Goal: Information Seeking & Learning: Check status

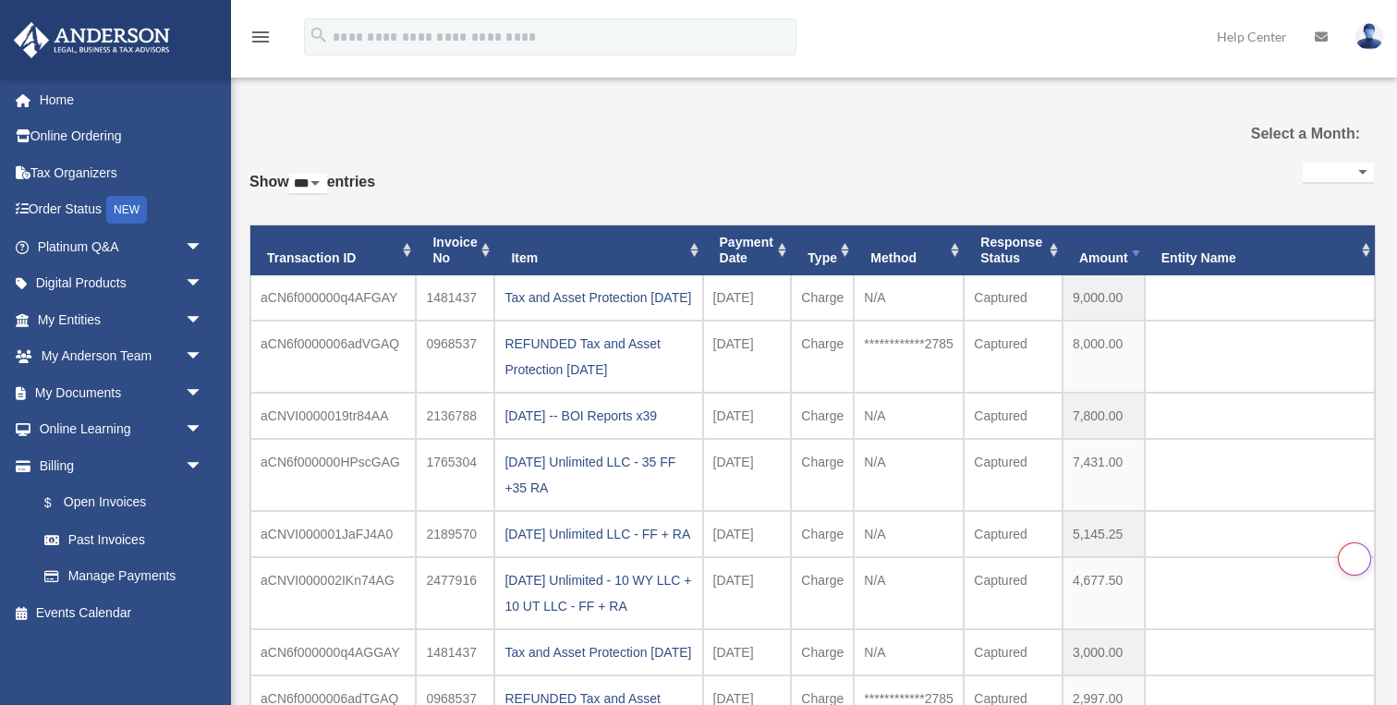
select select "***"
select select
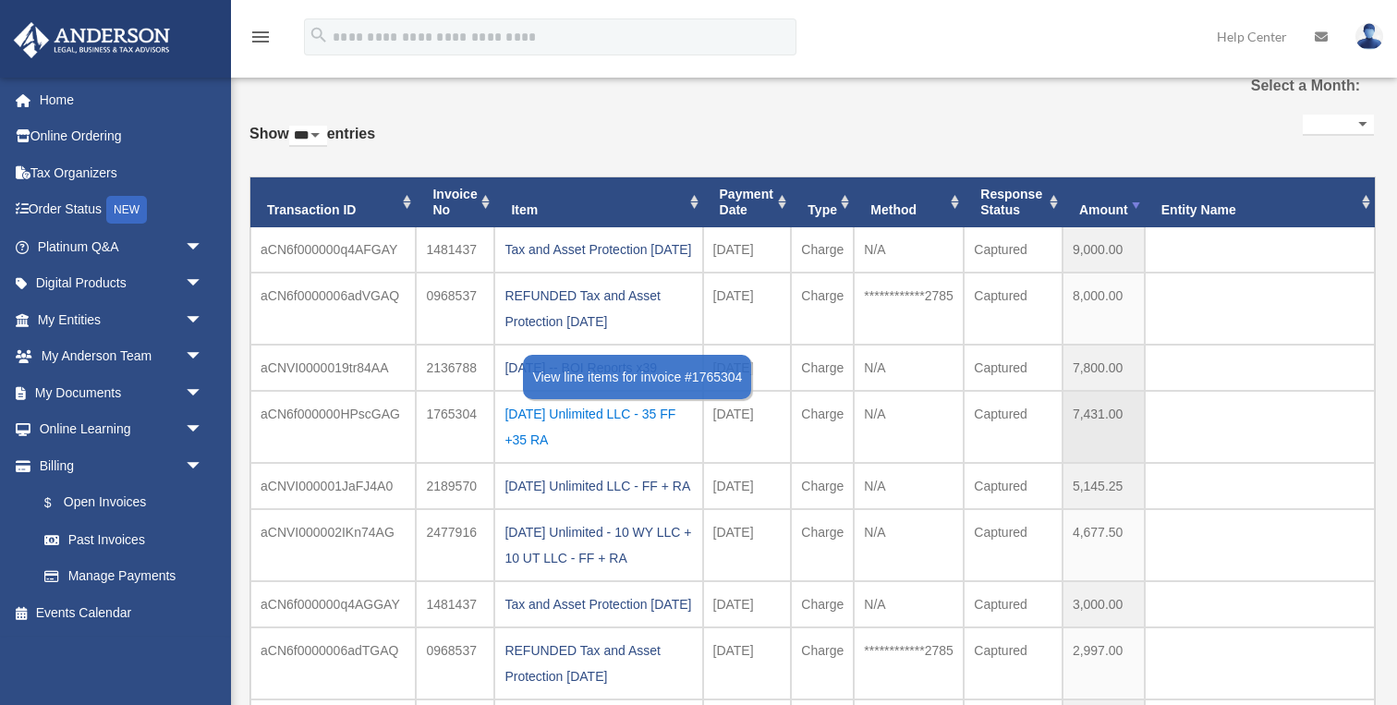
scroll to position [46, 0]
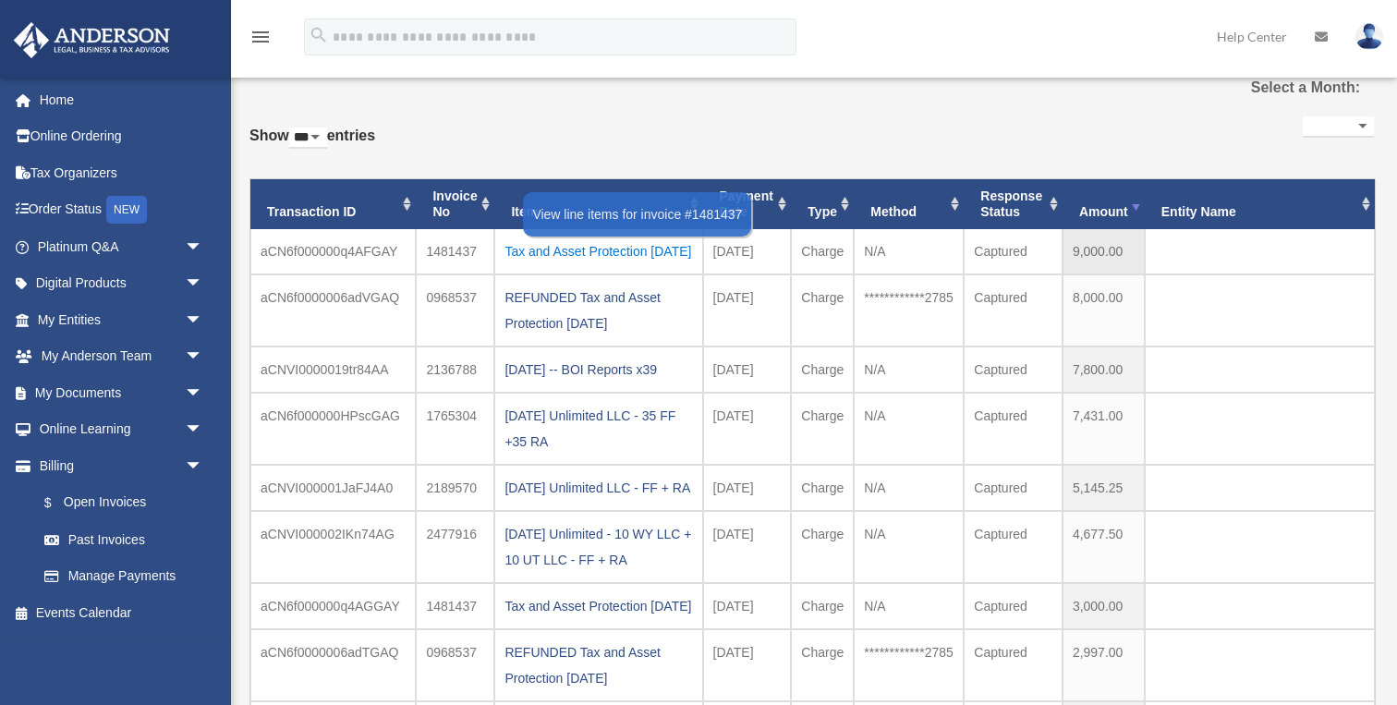
click at [581, 249] on div "Tax and Asset Protection [DATE]" at bounding box center [599, 251] width 188 height 26
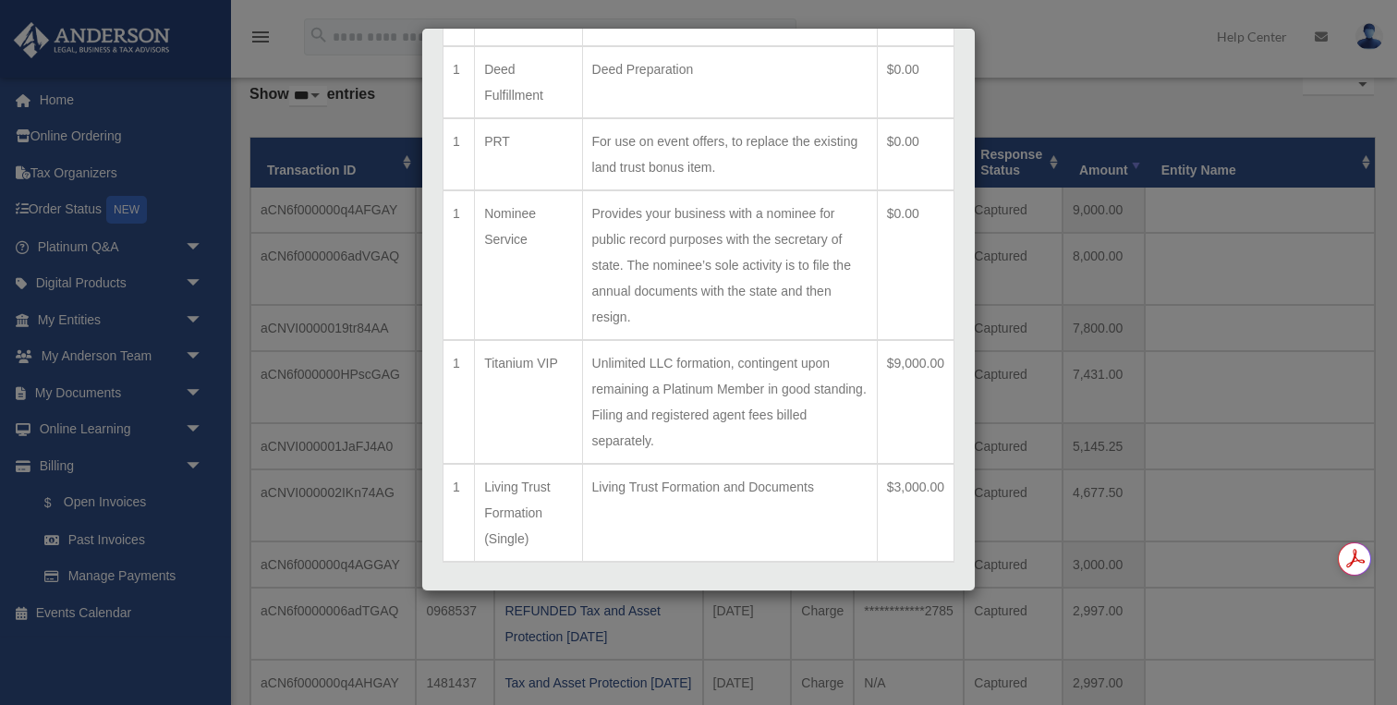
scroll to position [0, 0]
click at [920, 617] on button "Close" at bounding box center [923, 627] width 64 height 21
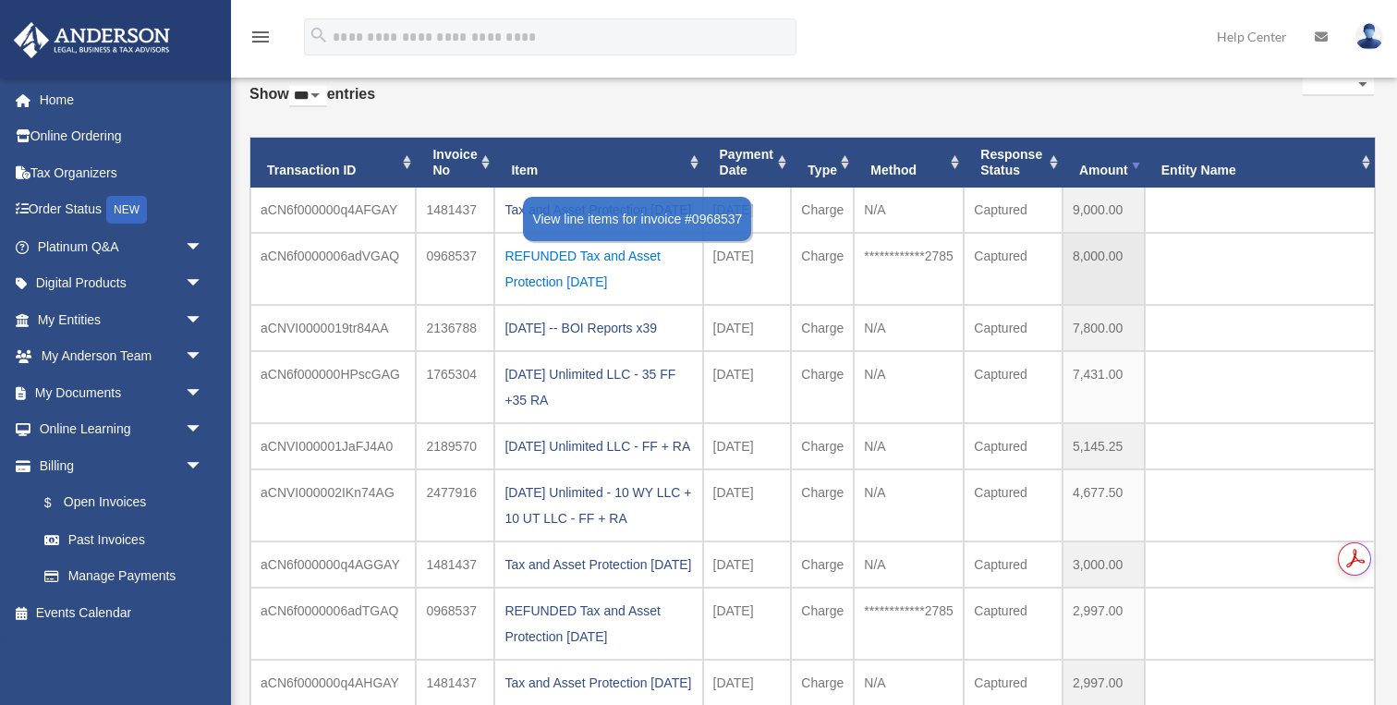
click at [548, 285] on div "REFUNDED Tax and Asset Protection [DATE]" at bounding box center [599, 269] width 188 height 52
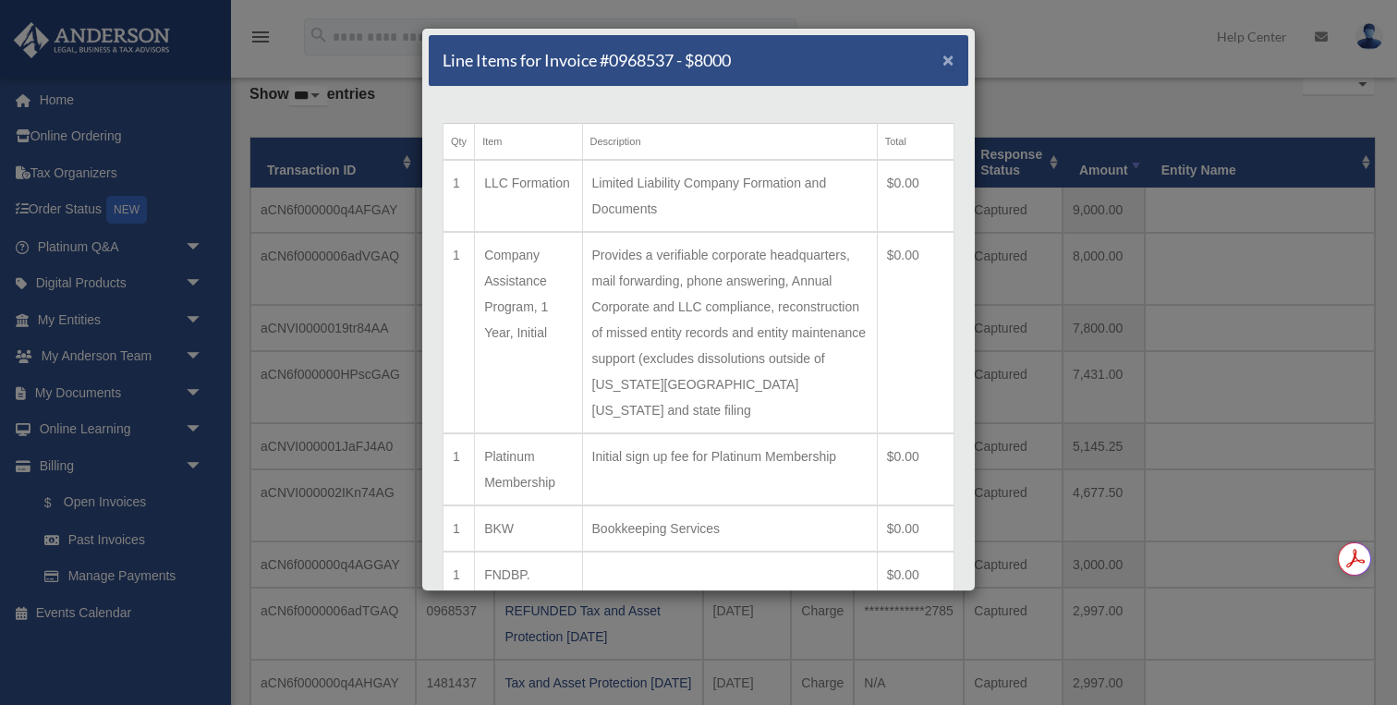
click at [943, 64] on span "×" at bounding box center [949, 59] width 12 height 21
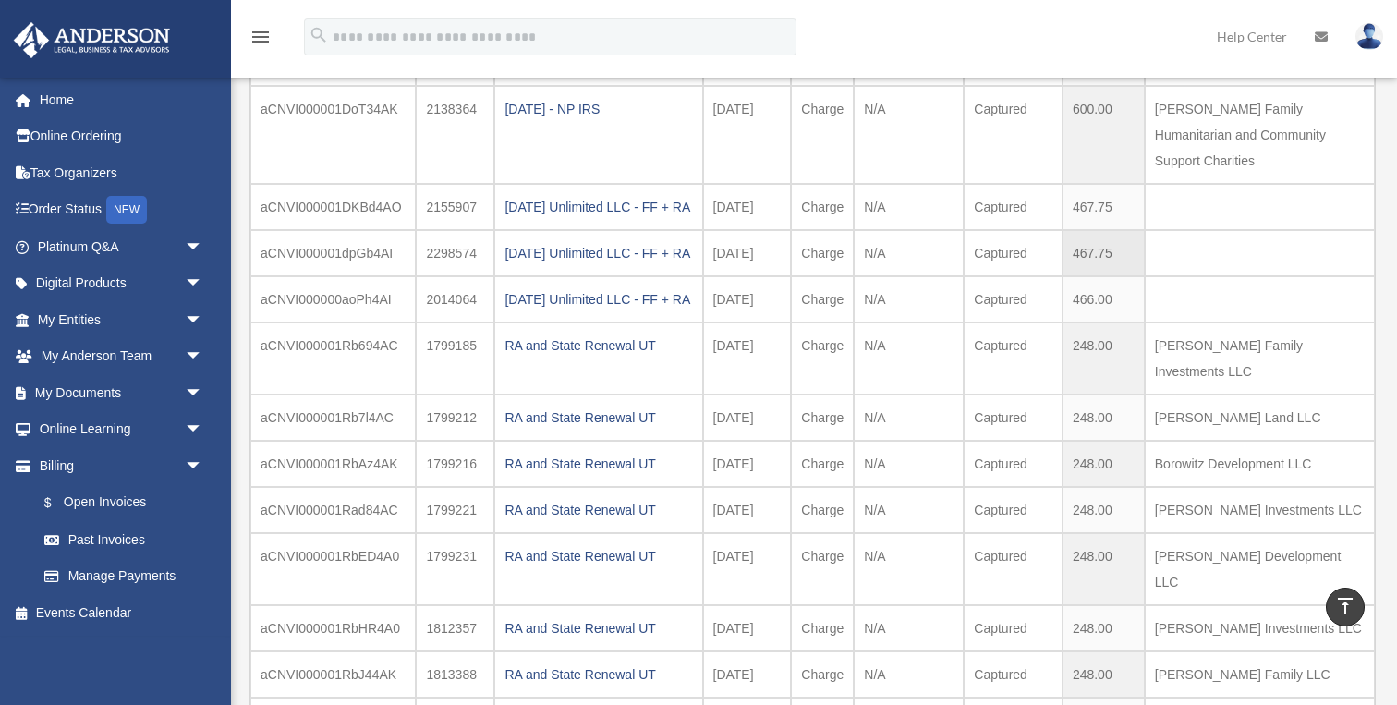
scroll to position [1066, 0]
click at [605, 125] on div "[DATE] - NP IRS" at bounding box center [599, 112] width 188 height 26
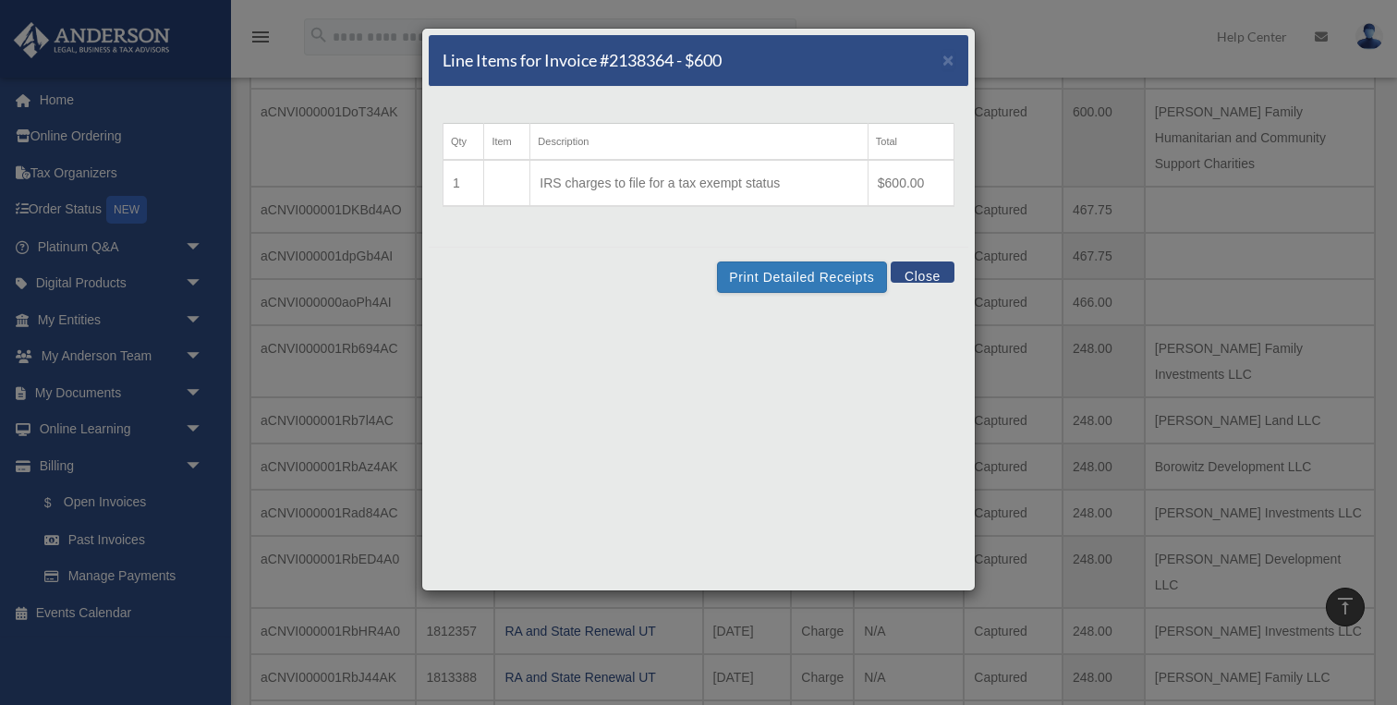
click at [908, 270] on button "Close" at bounding box center [923, 272] width 64 height 21
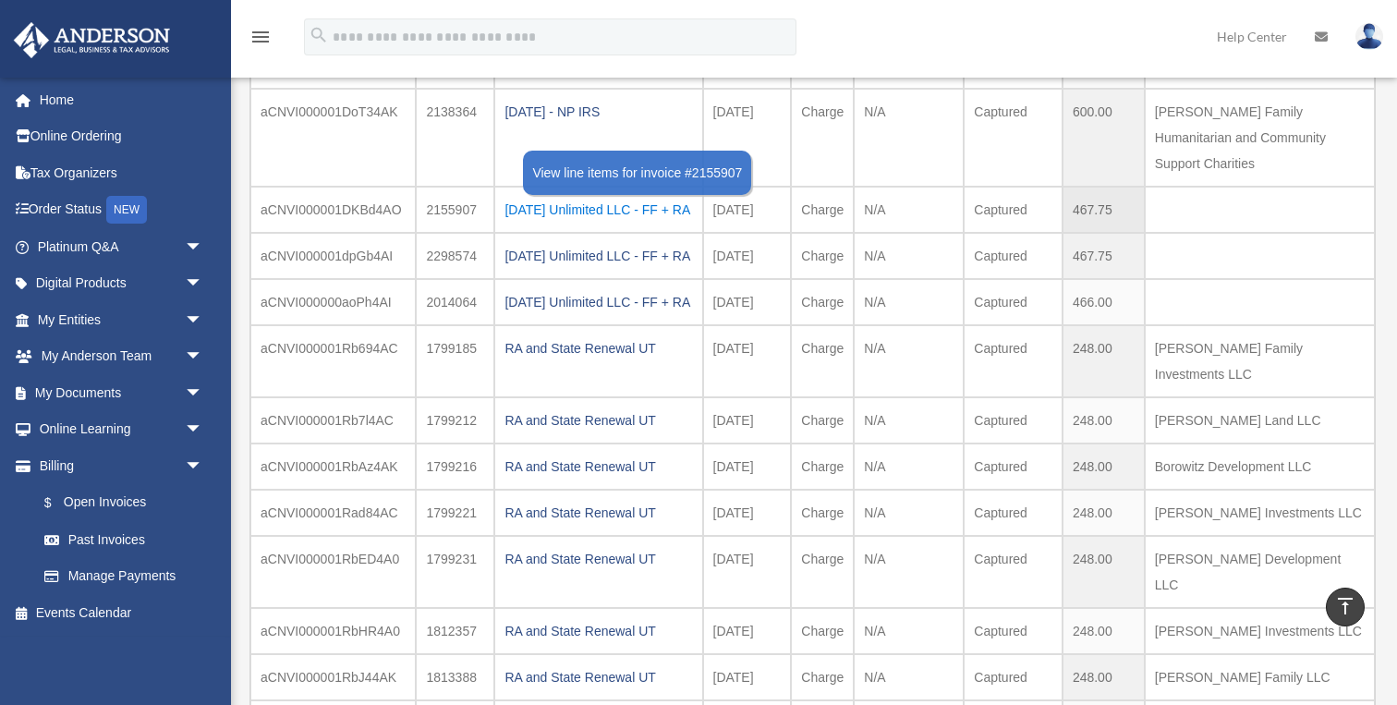
click at [624, 223] on div "[DATE] Unlimited LLC - FF + RA" at bounding box center [599, 210] width 188 height 26
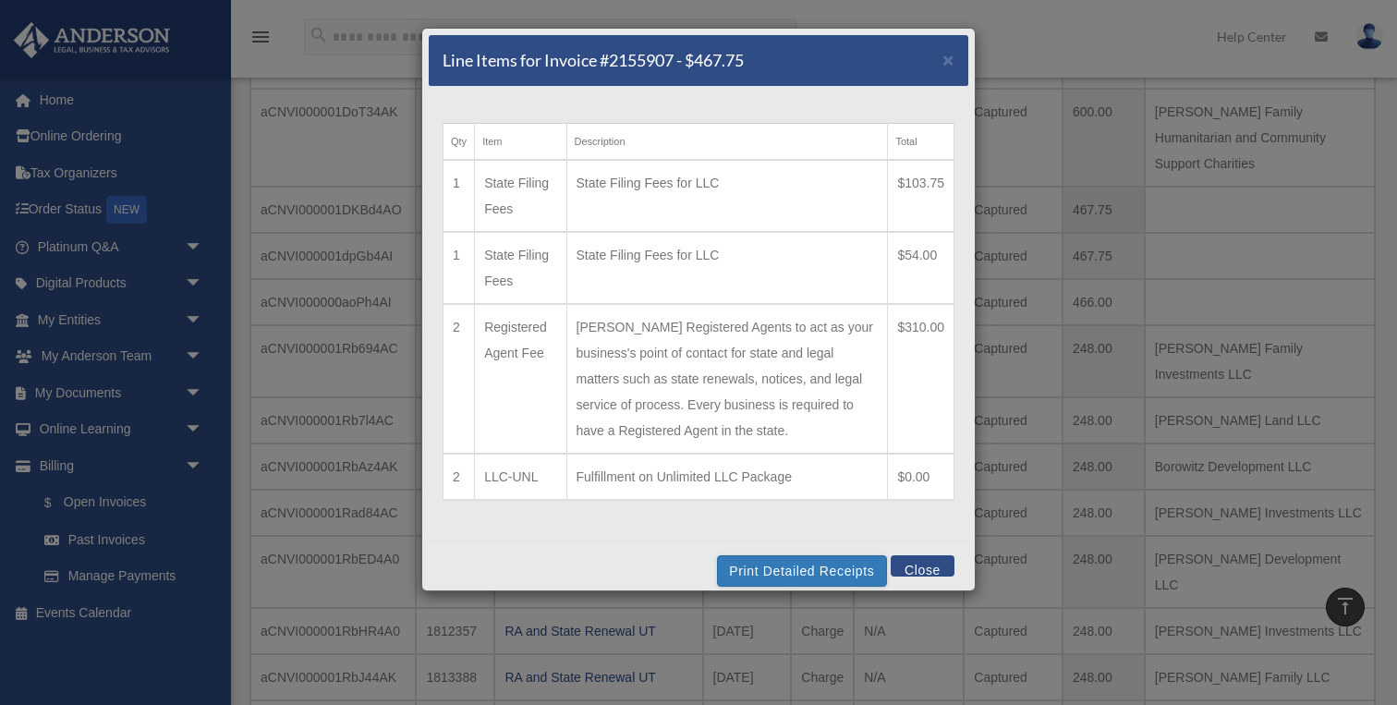
scroll to position [16, 0]
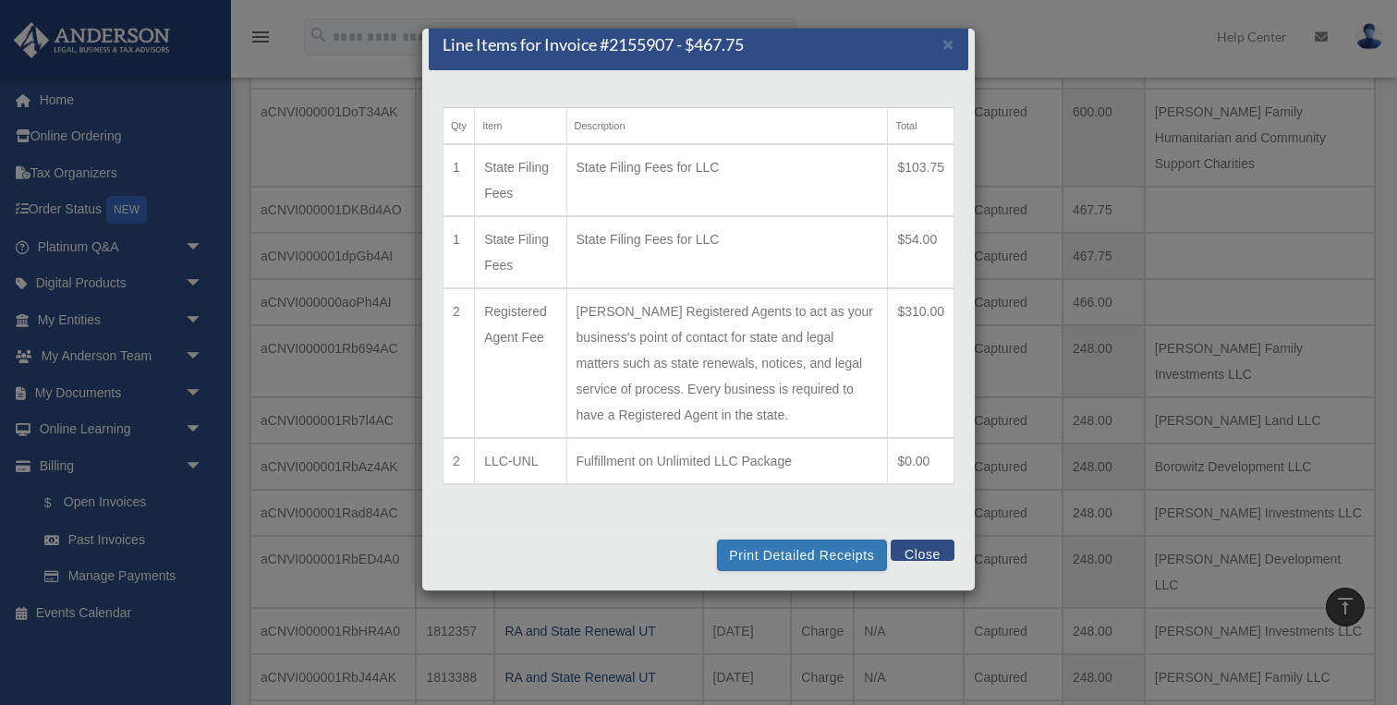
click at [941, 49] on div "Line Items for Invoice #2155907 - $467.75 ×" at bounding box center [699, 45] width 540 height 52
click at [948, 48] on span "×" at bounding box center [949, 43] width 12 height 21
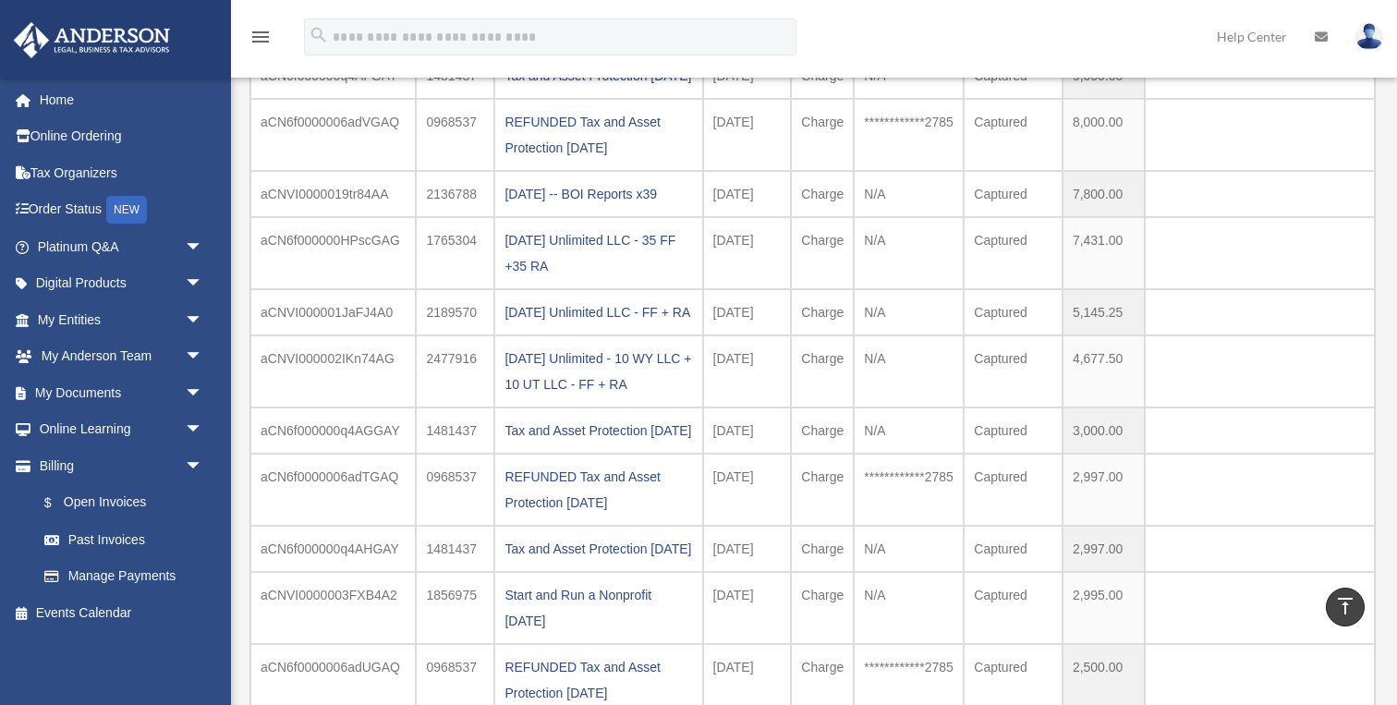
scroll to position [0, 0]
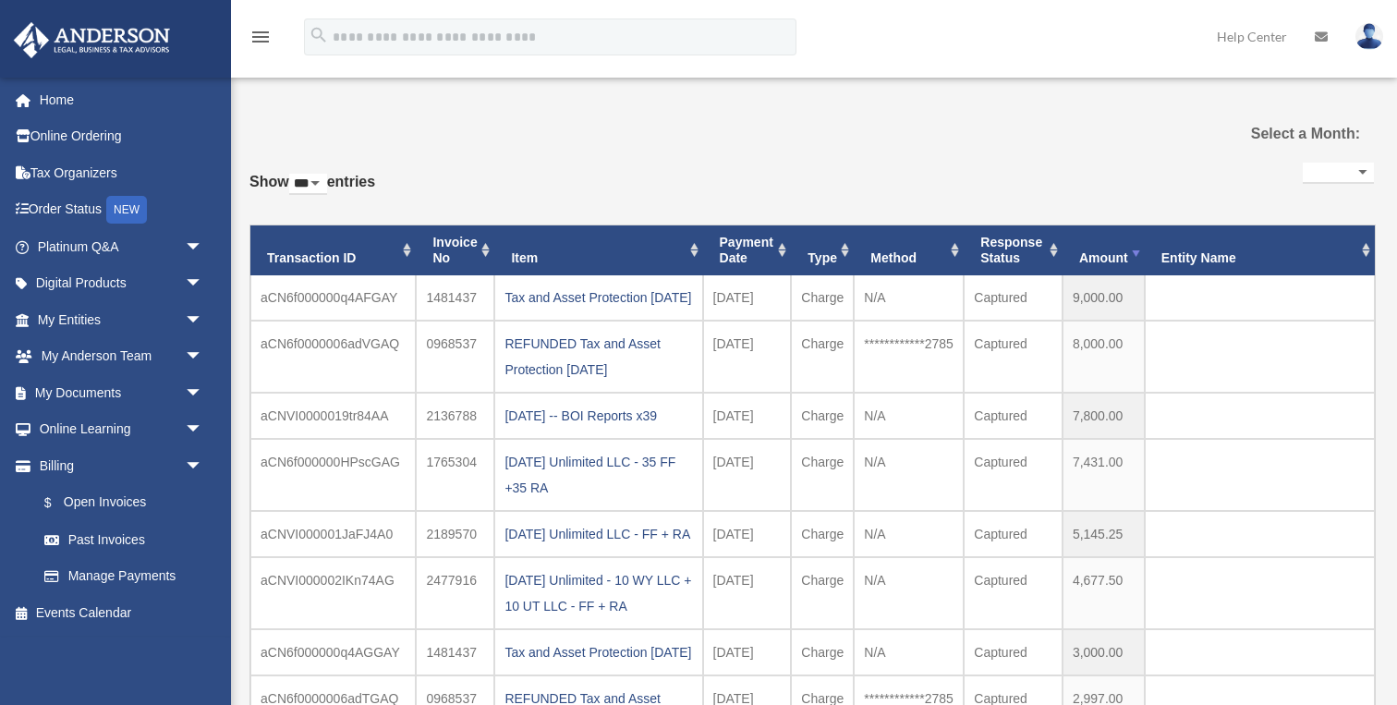
click at [778, 249] on th "Payment Date" at bounding box center [747, 251] width 89 height 50
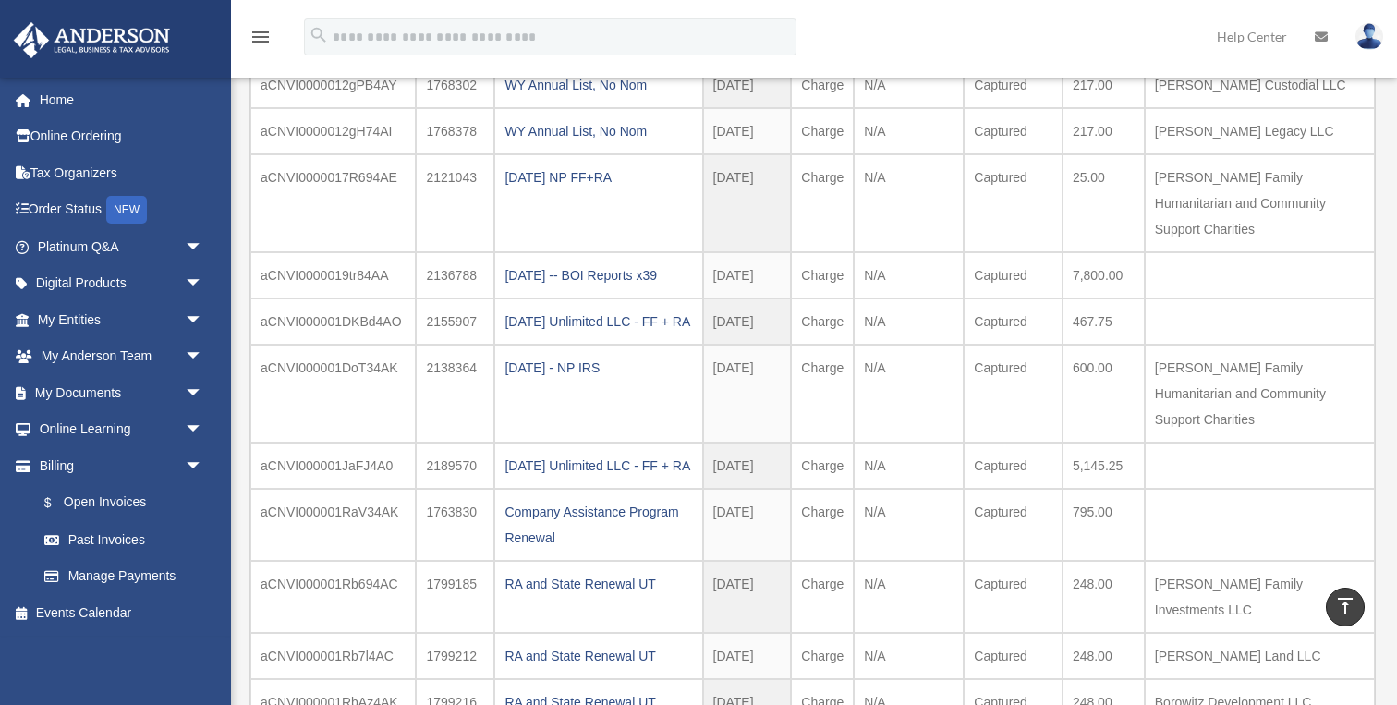
scroll to position [1762, 0]
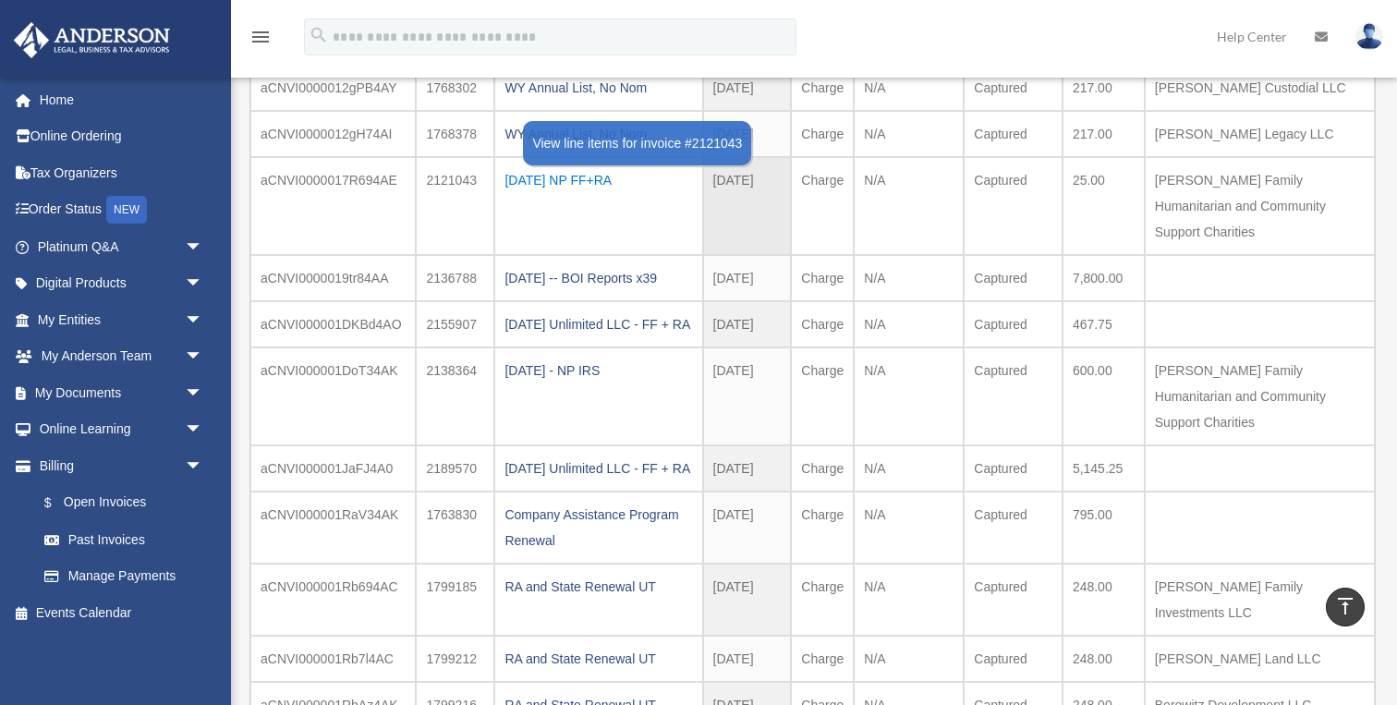
click at [586, 193] on div "[DATE] NP FF+RA" at bounding box center [599, 180] width 188 height 26
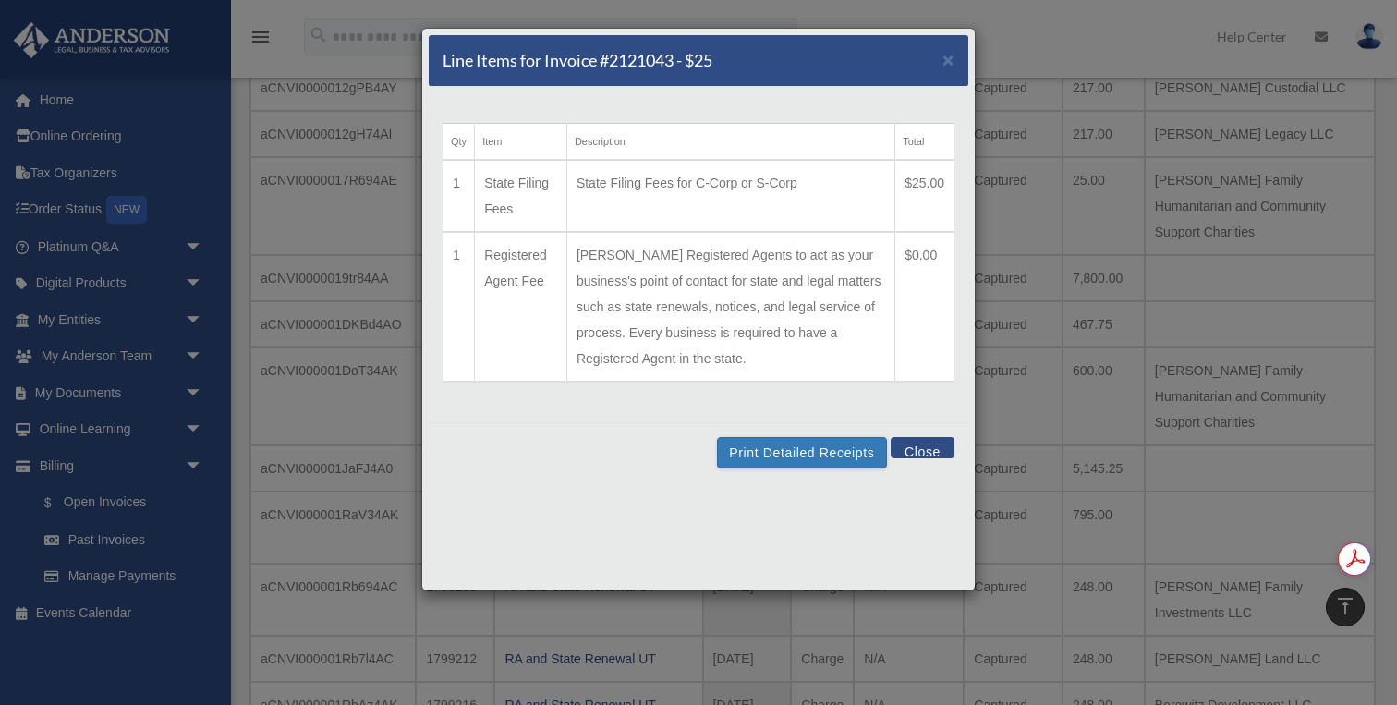
scroll to position [0, 0]
click at [921, 454] on button "Close" at bounding box center [923, 447] width 64 height 21
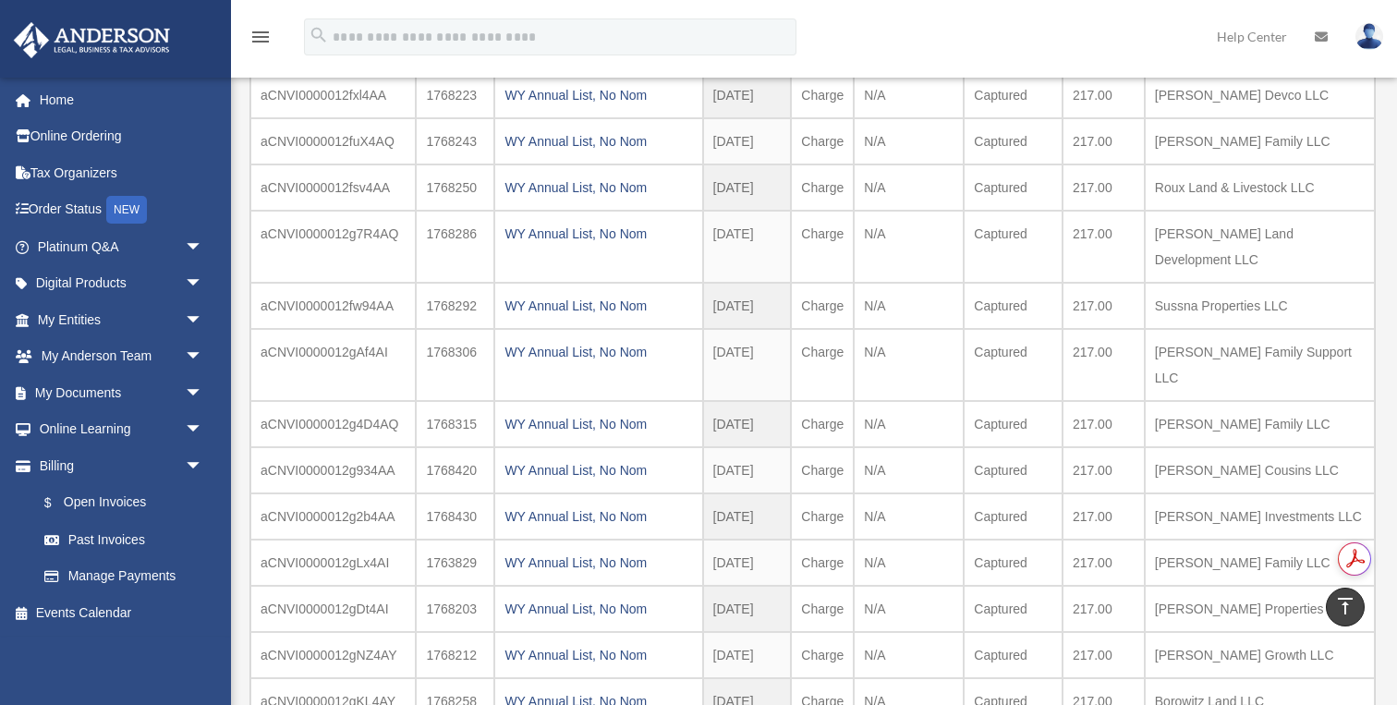
scroll to position [1061, 0]
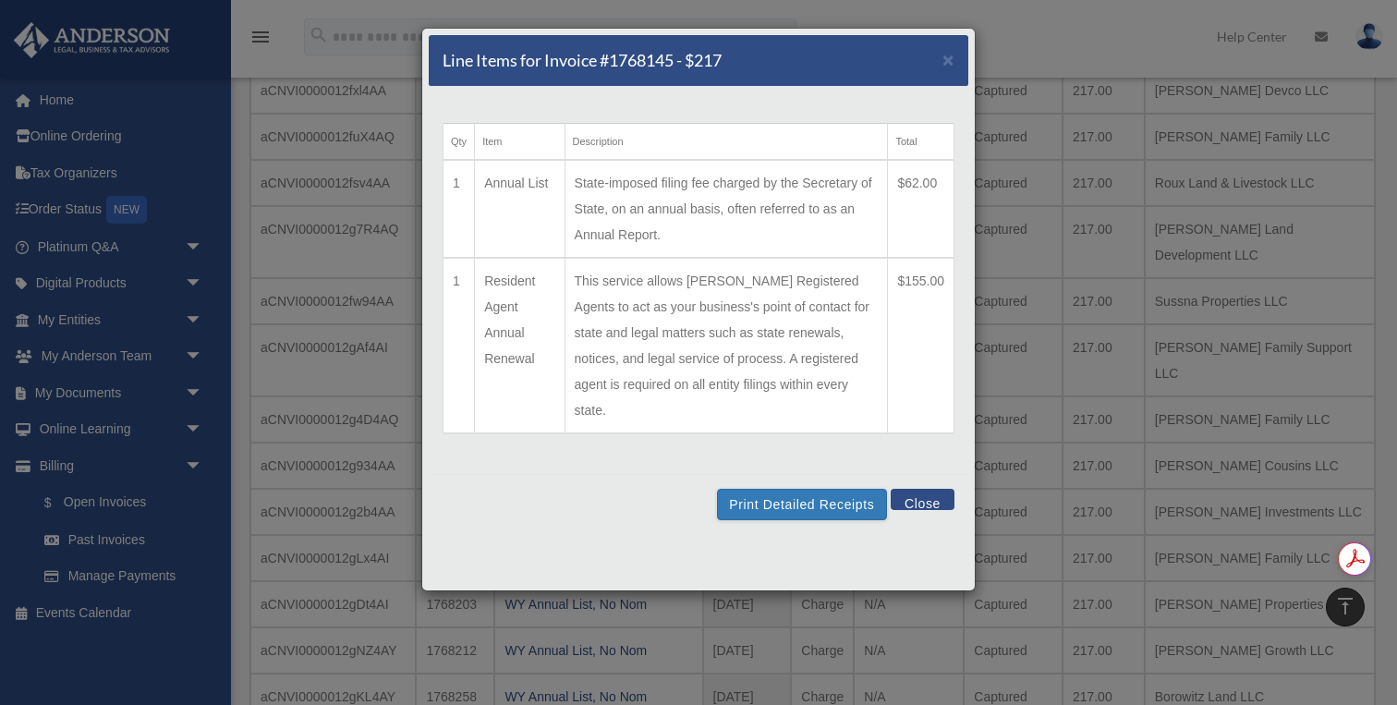
click at [941, 64] on div "Line Items for Invoice #1768145 - $217 ×" at bounding box center [699, 61] width 540 height 52
click at [952, 62] on span "×" at bounding box center [949, 59] width 12 height 21
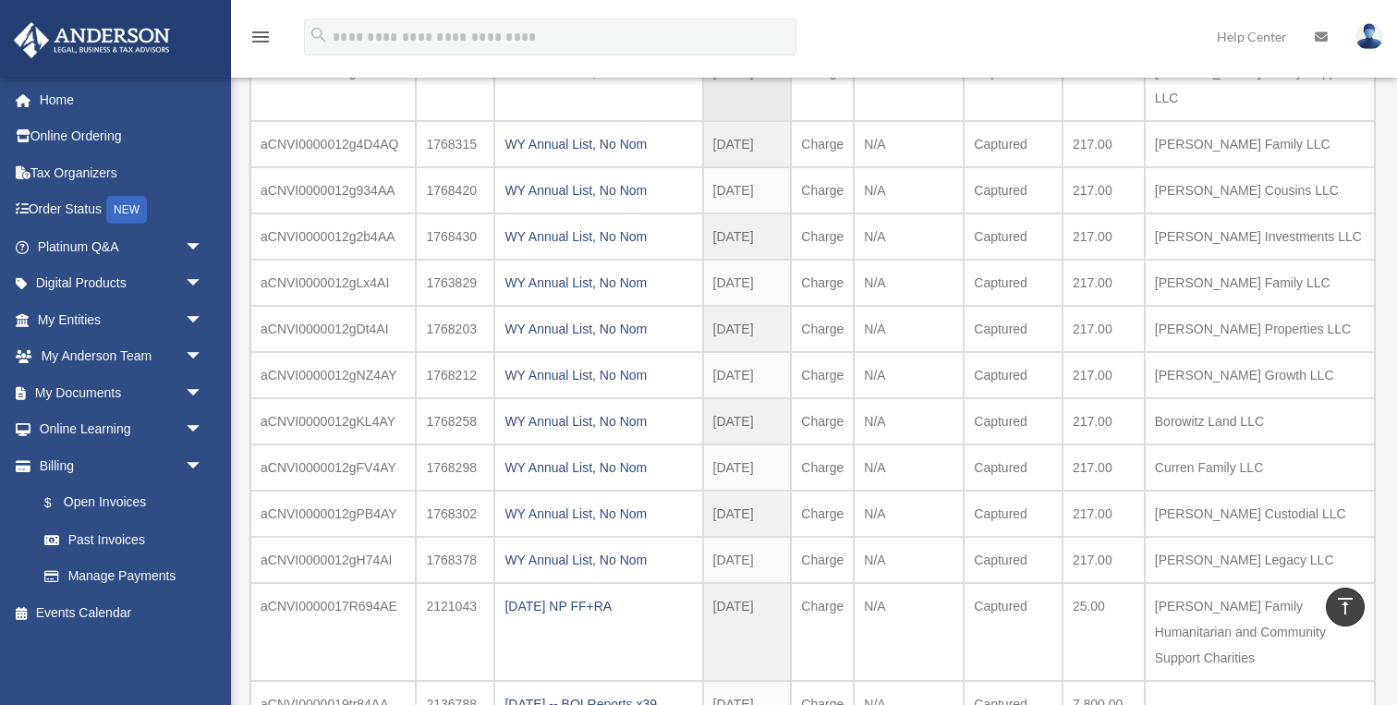
scroll to position [1337, 0]
drag, startPoint x: 1171, startPoint y: 144, endPoint x: 1198, endPoint y: 194, distance: 56.6
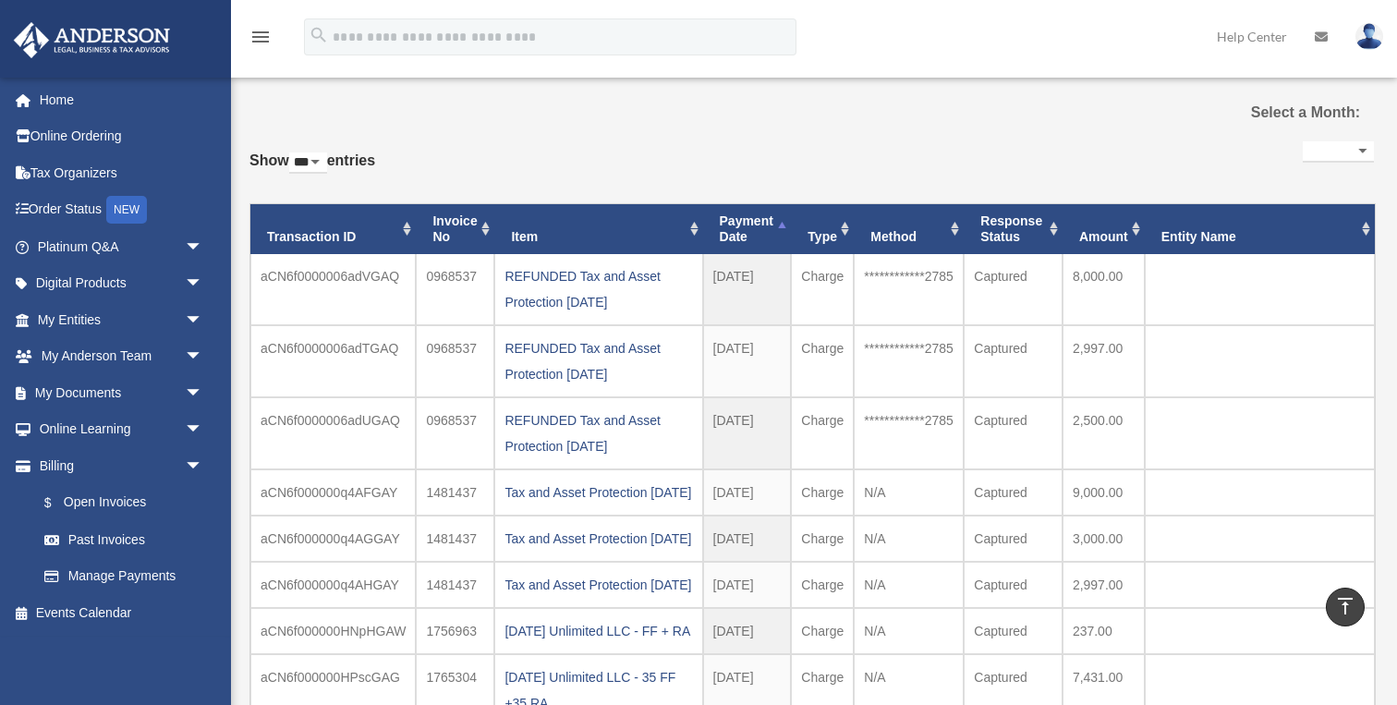
scroll to position [0, 0]
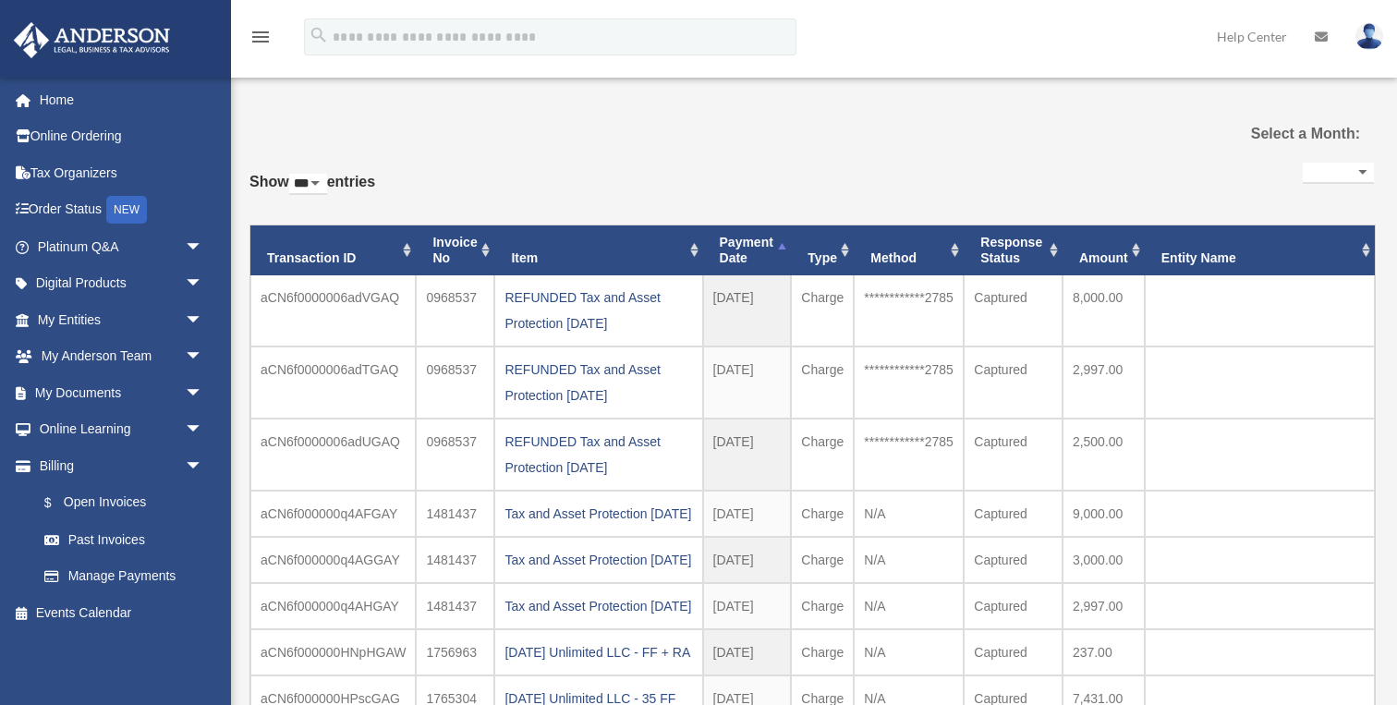
click at [747, 248] on th "Payment Date" at bounding box center [747, 251] width 89 height 50
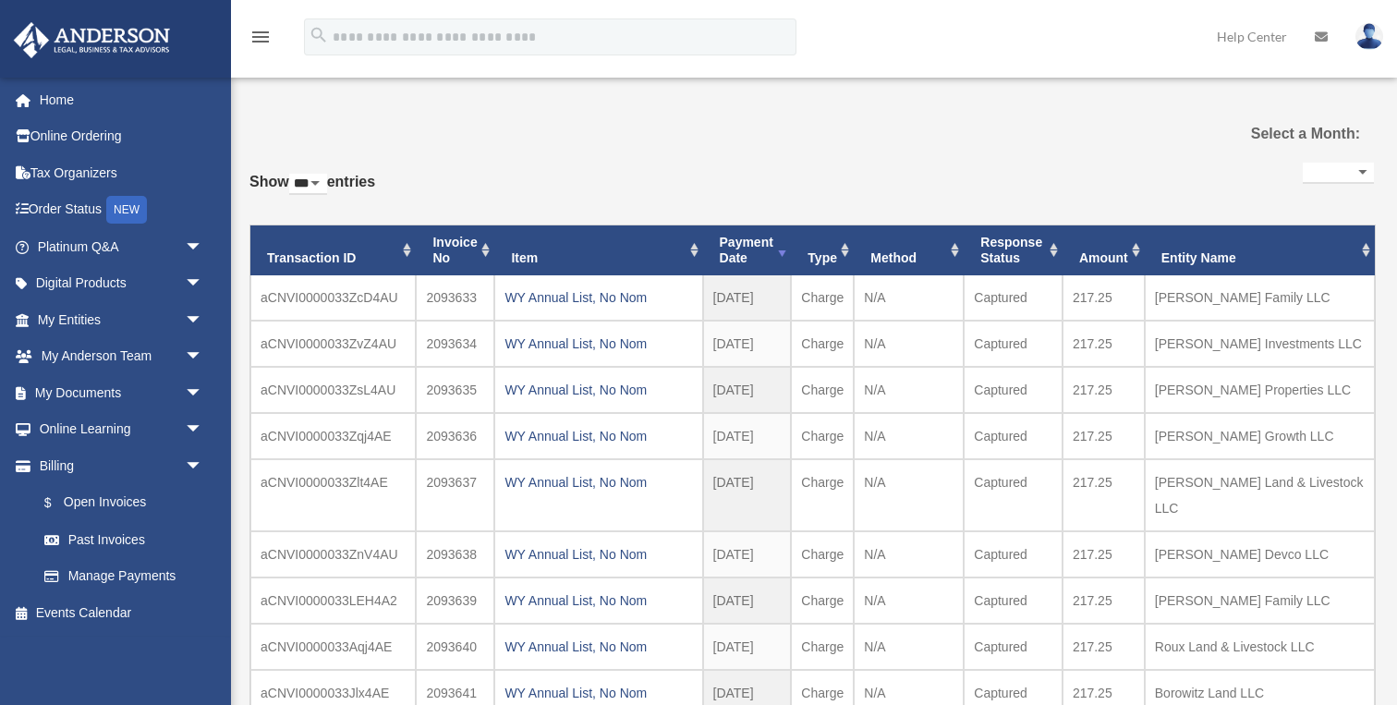
click at [747, 248] on th "Payment Date" at bounding box center [747, 251] width 89 height 50
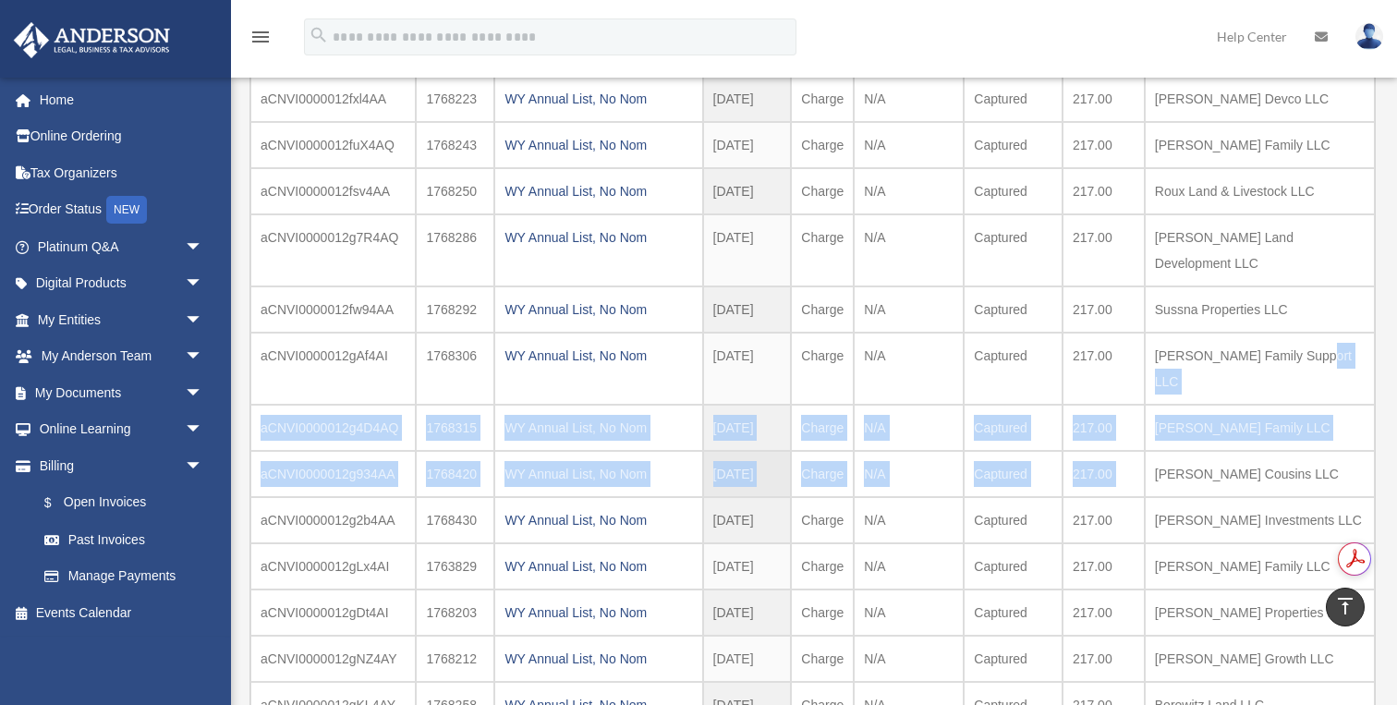
drag, startPoint x: 1198, startPoint y: 436, endPoint x: 1228, endPoint y: 508, distance: 78.3
